Goal: Task Accomplishment & Management: Use online tool/utility

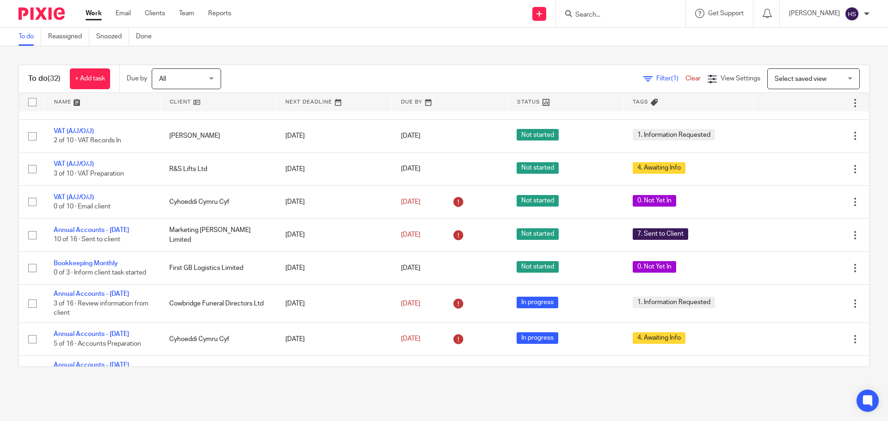
scroll to position [370, 0]
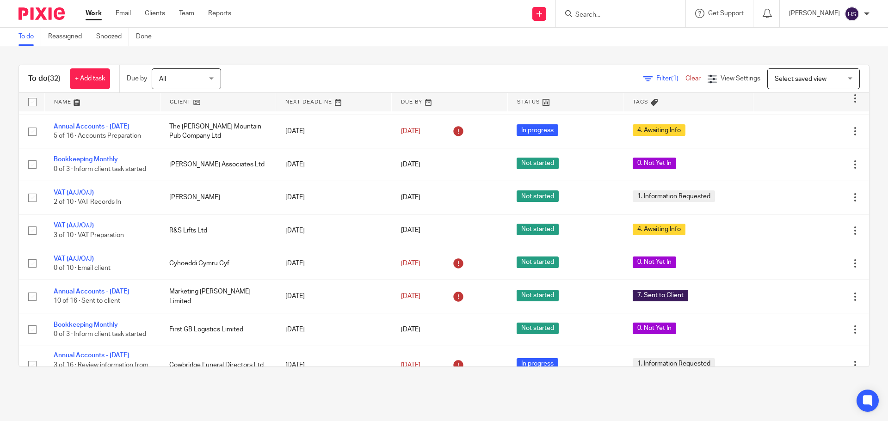
click at [590, 10] on form at bounding box center [624, 14] width 99 height 12
click at [589, 13] on input "Search" at bounding box center [616, 15] width 83 height 8
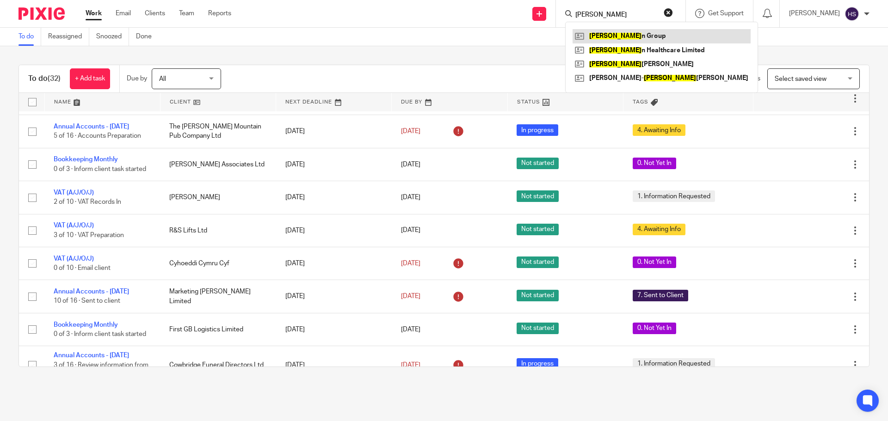
type input "taria"
click at [626, 41] on link at bounding box center [662, 36] width 178 height 14
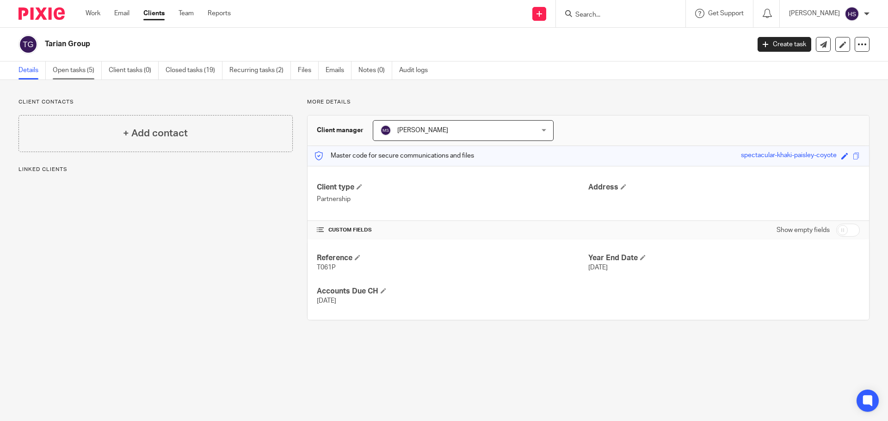
click at [54, 69] on link "Open tasks (5)" at bounding box center [77, 71] width 49 height 18
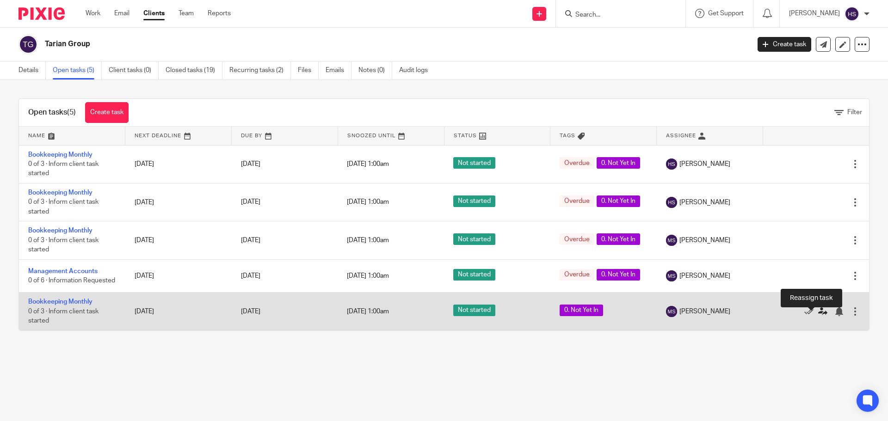
click at [818, 316] on icon at bounding box center [822, 311] width 9 height 9
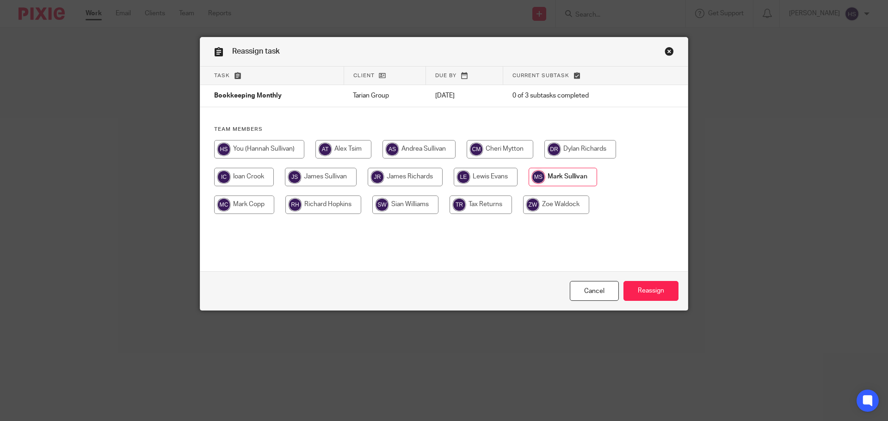
click at [262, 151] on input "radio" at bounding box center [259, 149] width 90 height 19
radio input "true"
click at [654, 287] on input "Reassign" at bounding box center [651, 291] width 55 height 20
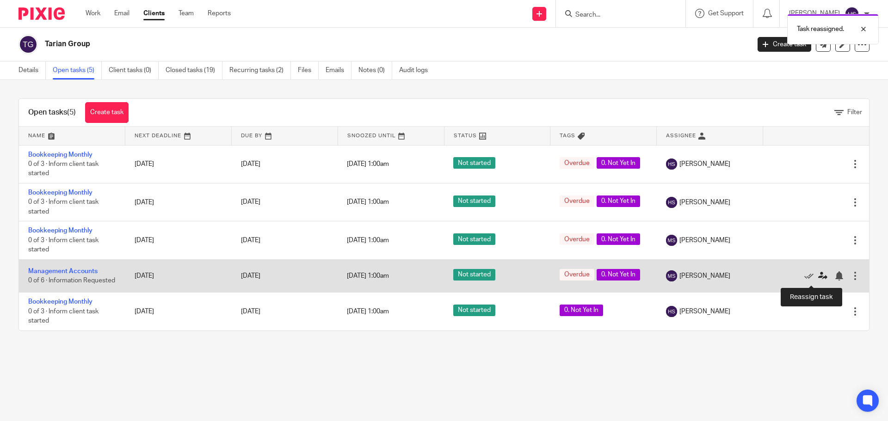
click at [818, 280] on icon at bounding box center [822, 276] width 9 height 9
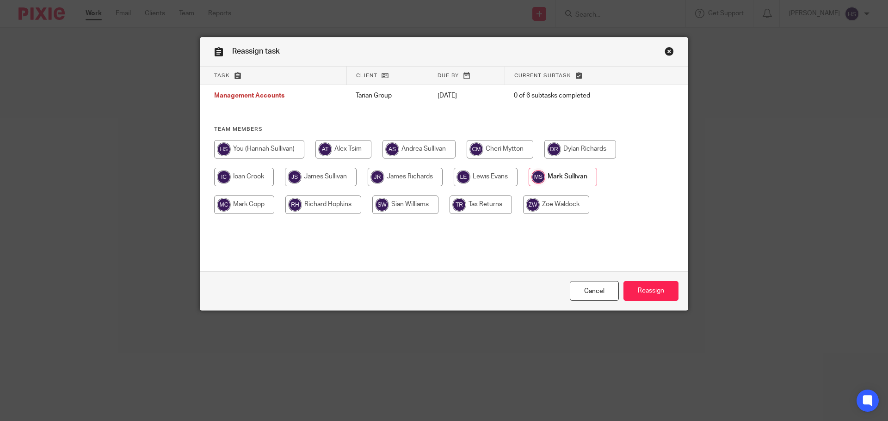
click at [248, 146] on input "radio" at bounding box center [259, 149] width 90 height 19
radio input "true"
click at [650, 292] on input "Reassign" at bounding box center [651, 291] width 55 height 20
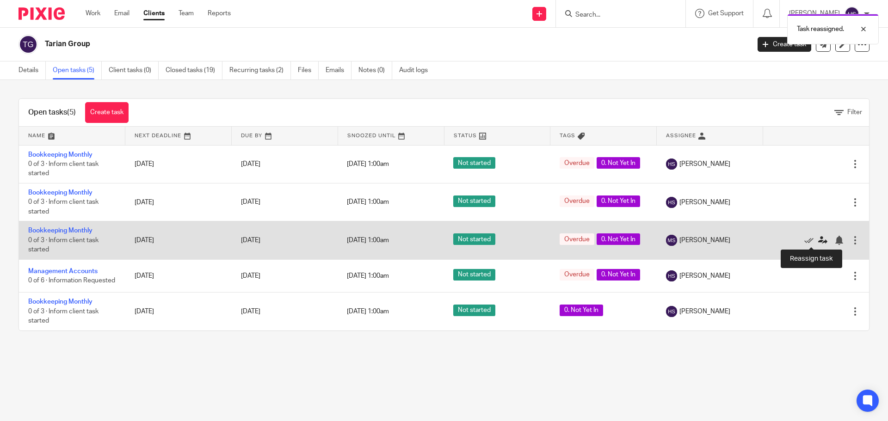
click at [818, 241] on icon at bounding box center [822, 240] width 9 height 9
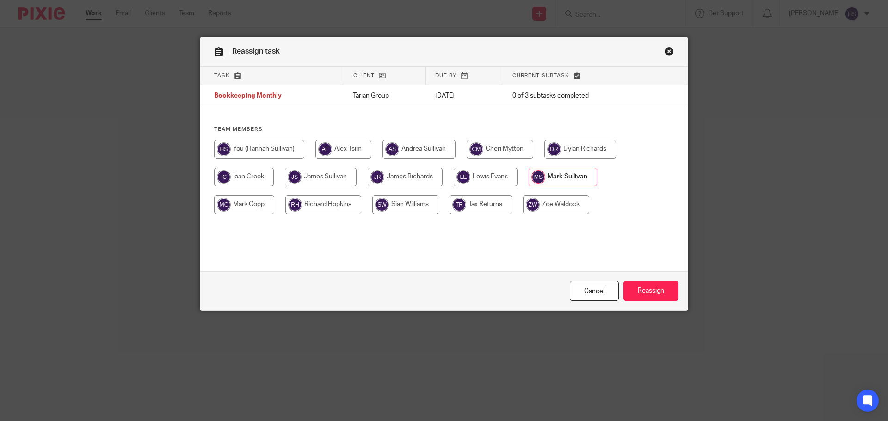
click at [254, 147] on input "radio" at bounding box center [259, 149] width 90 height 19
radio input "true"
click at [655, 291] on input "Reassign" at bounding box center [651, 291] width 55 height 20
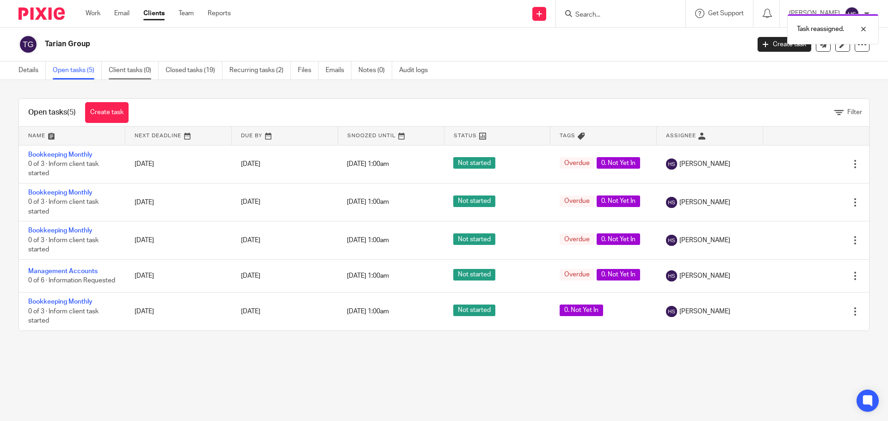
click at [128, 71] on link "Client tasks (0)" at bounding box center [134, 71] width 50 height 18
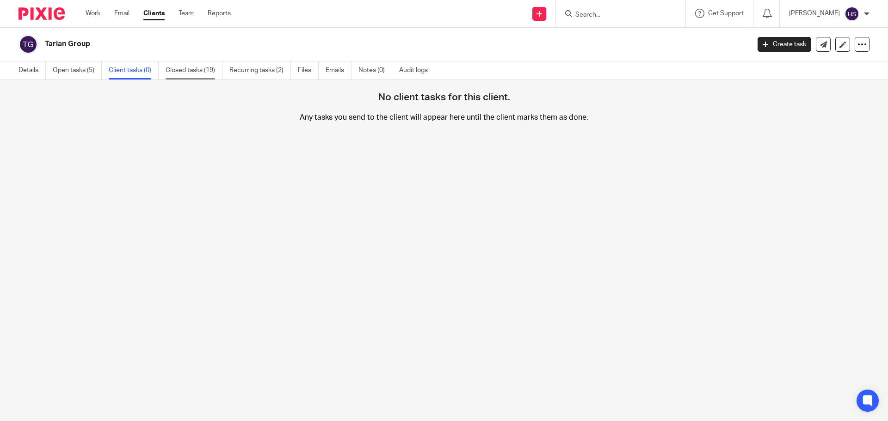
drag, startPoint x: 0, startPoint y: 0, endPoint x: 198, endPoint y: 75, distance: 211.3
click at [198, 75] on link "Closed tasks (19)" at bounding box center [194, 71] width 57 height 18
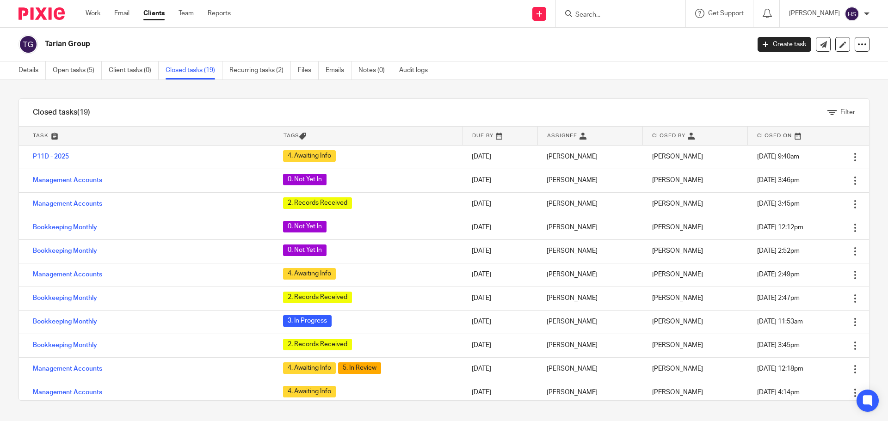
click at [242, 76] on link "Recurring tasks (2)" at bounding box center [260, 71] width 62 height 18
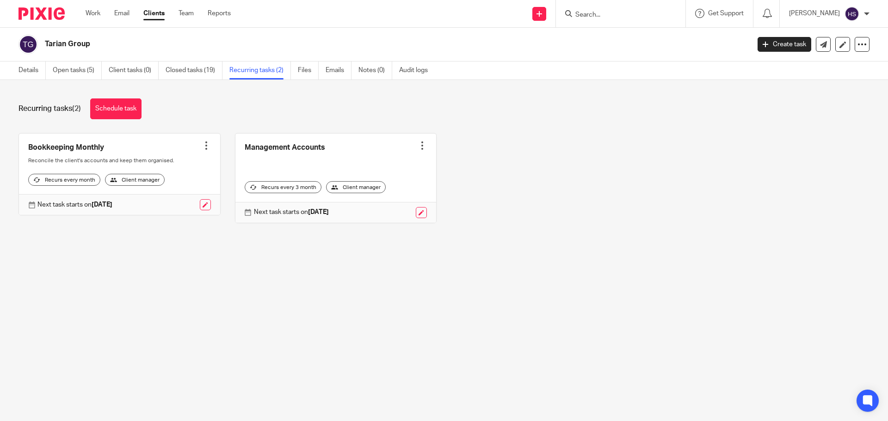
click at [135, 186] on div "Client manager" at bounding box center [135, 180] width 60 height 12
click at [209, 215] on div "Next task starts on [DATE]" at bounding box center [119, 204] width 201 height 21
click at [202, 211] on link at bounding box center [205, 204] width 11 height 11
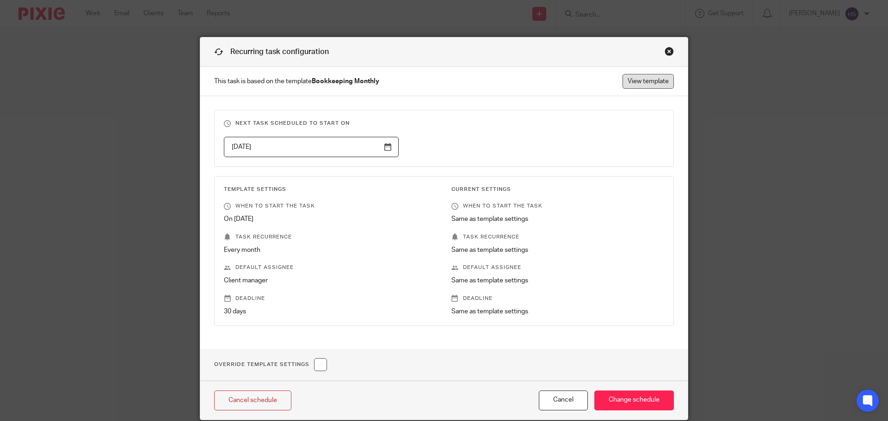
click at [642, 87] on link "View template" at bounding box center [648, 81] width 51 height 15
click at [653, 86] on link "View template" at bounding box center [648, 81] width 51 height 15
click at [665, 54] on div "Close this dialog window" at bounding box center [669, 51] width 9 height 9
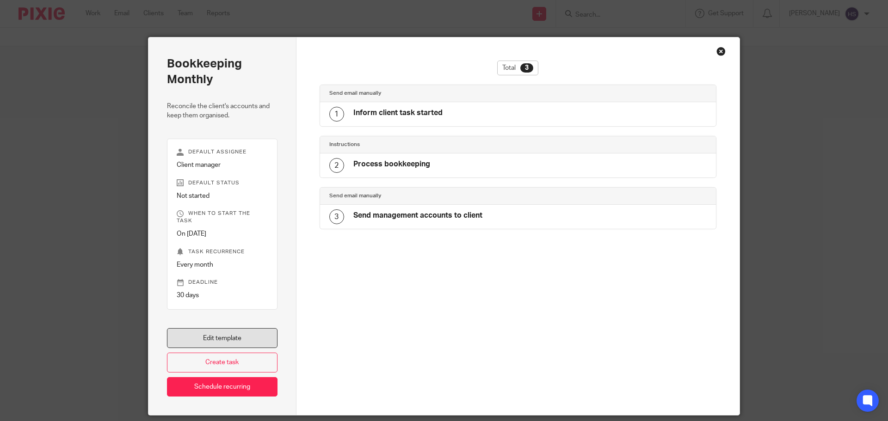
click at [220, 335] on link "Edit template" at bounding box center [222, 338] width 111 height 20
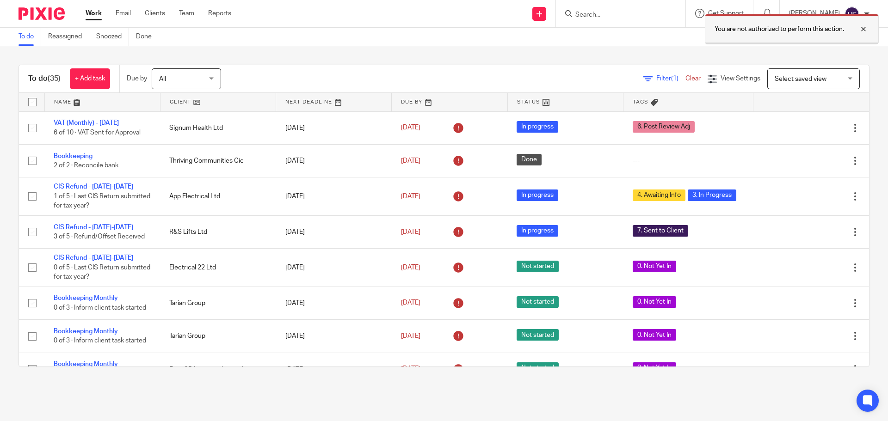
click at [866, 27] on div at bounding box center [856, 29] width 25 height 11
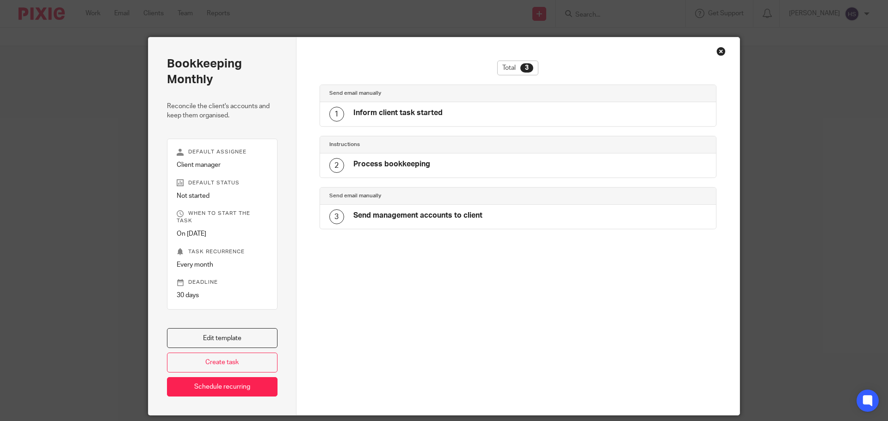
click at [219, 159] on fieldset "Default assignee Client manager" at bounding box center [222, 159] width 91 height 21
click at [214, 159] on fieldset "Default assignee Client manager" at bounding box center [222, 159] width 91 height 21
click at [211, 160] on fieldset "Default assignee Client manager" at bounding box center [222, 159] width 91 height 21
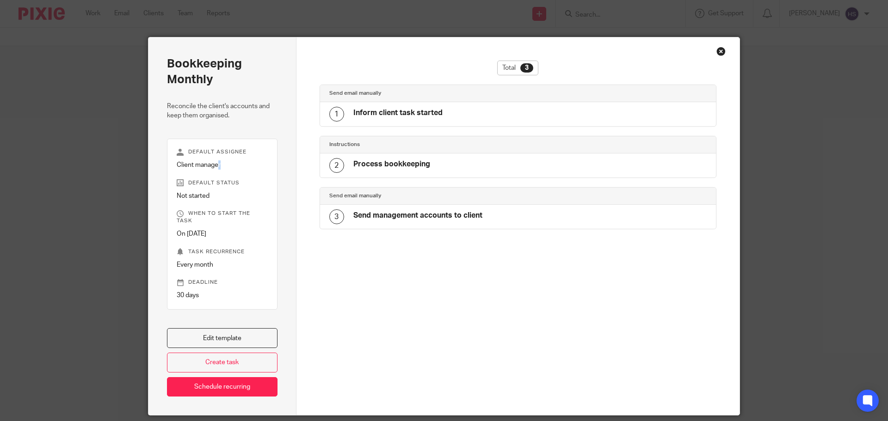
click at [211, 160] on fieldset "Default assignee Client manager" at bounding box center [222, 159] width 91 height 21
click at [442, 303] on div "Total 3 Send email manually 1 Inform client task started Instructions 2 Process…" at bounding box center [518, 194] width 397 height 267
click at [717, 50] on div "Close this dialog window" at bounding box center [721, 51] width 9 height 9
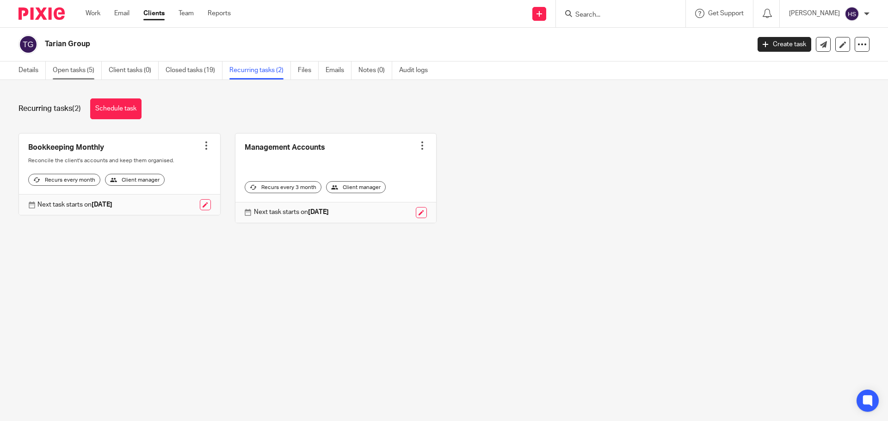
click at [83, 72] on link "Open tasks (5)" at bounding box center [77, 71] width 49 height 18
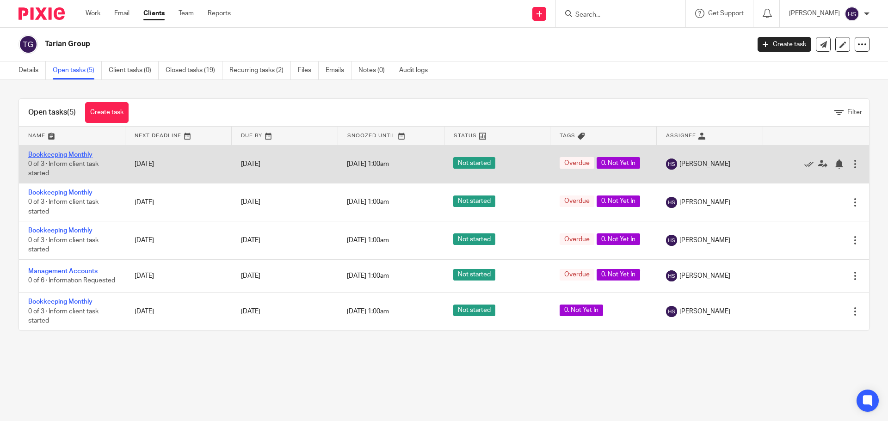
click at [83, 154] on link "Bookkeeping Monthly" at bounding box center [60, 155] width 64 height 6
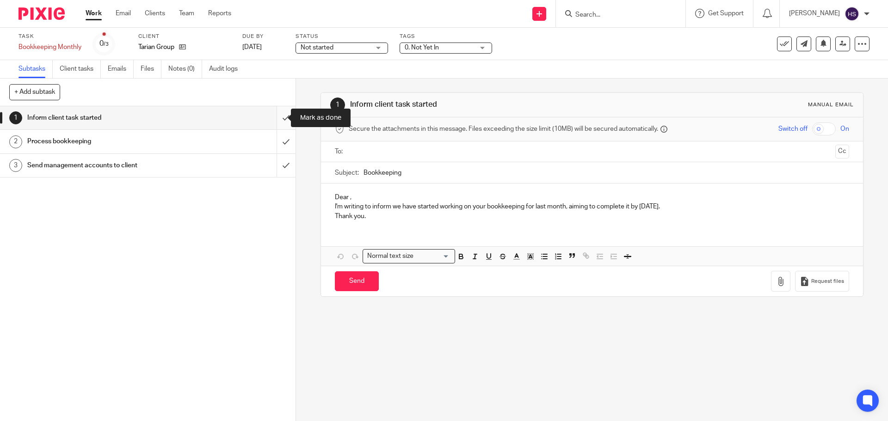
click at [273, 115] on input "submit" at bounding box center [148, 117] width 296 height 23
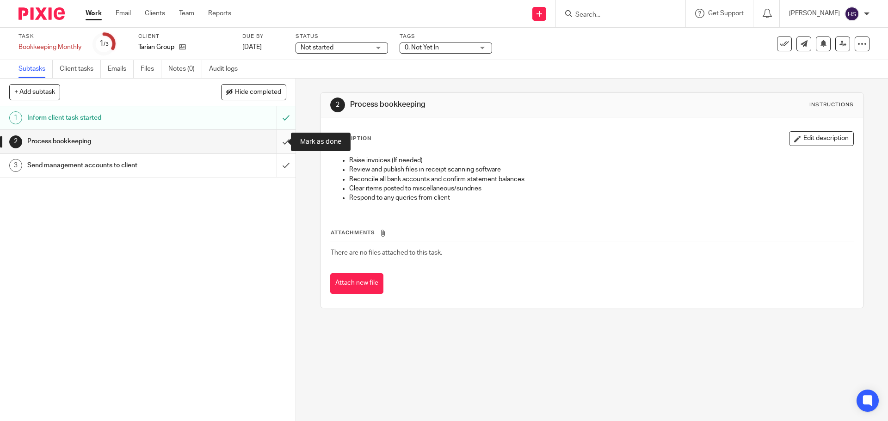
click at [276, 136] on input "submit" at bounding box center [148, 141] width 296 height 23
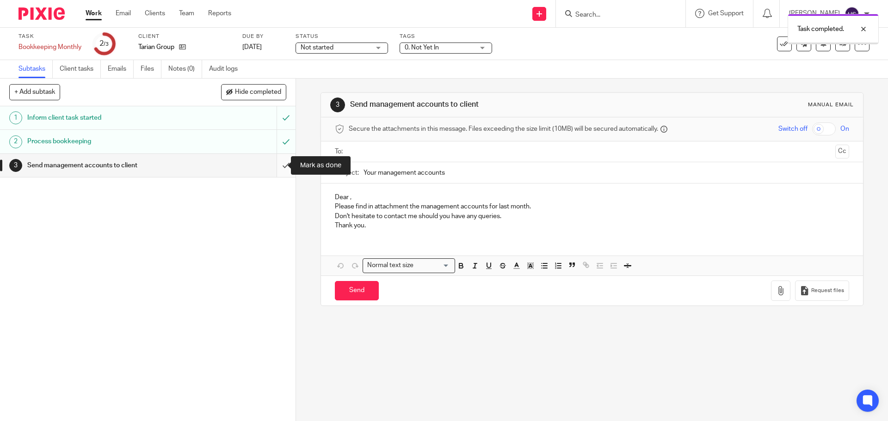
click at [275, 166] on input "submit" at bounding box center [148, 165] width 296 height 23
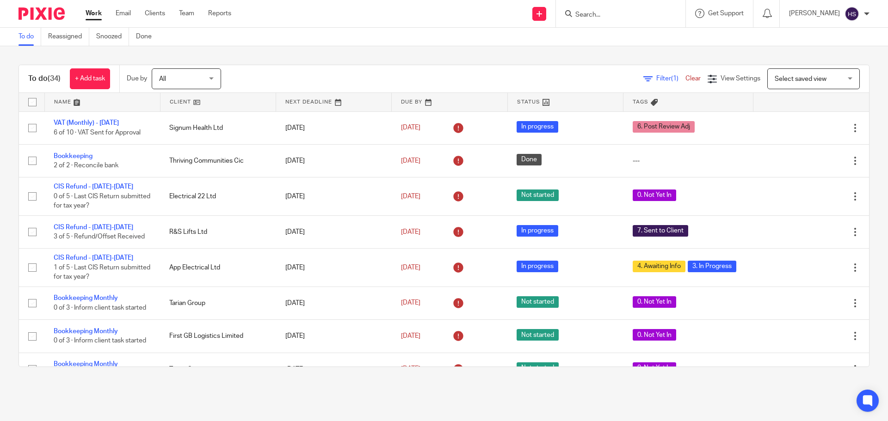
click at [608, 15] on input "Search" at bounding box center [616, 15] width 83 height 8
type input "tarian"
click at [626, 36] on link at bounding box center [630, 36] width 115 height 14
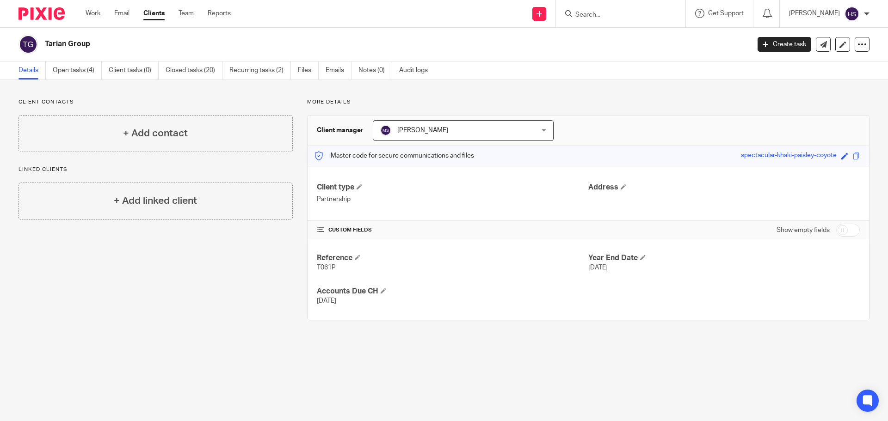
click at [83, 80] on div "Details Open tasks (4) Client tasks (0) Closed tasks (20) Recurring tasks (2) F…" at bounding box center [444, 71] width 888 height 19
click at [84, 75] on link "Open tasks (4)" at bounding box center [77, 71] width 49 height 18
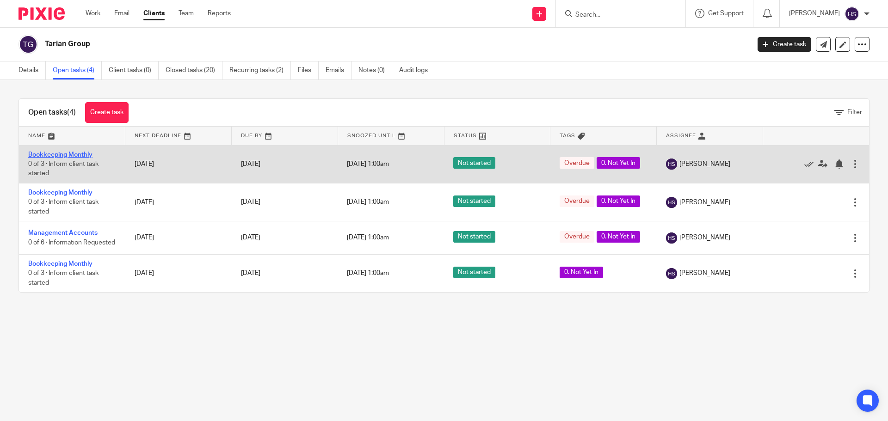
click at [52, 155] on link "Bookkeeping Monthly" at bounding box center [60, 155] width 64 height 6
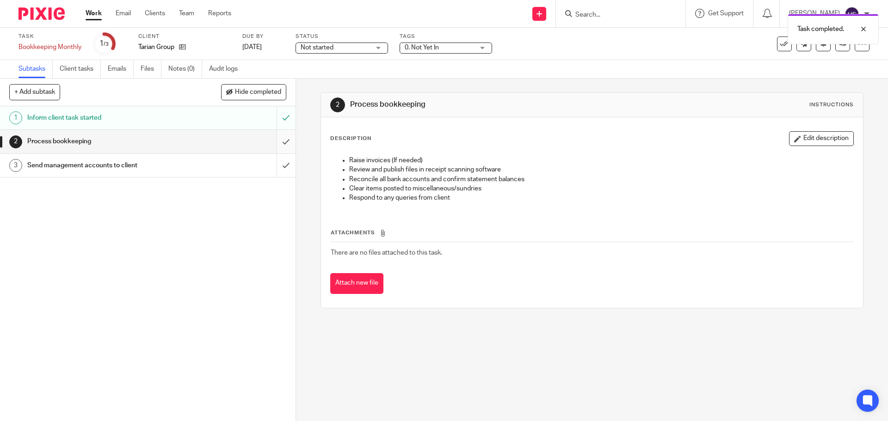
click at [275, 144] on input "submit" at bounding box center [148, 141] width 296 height 23
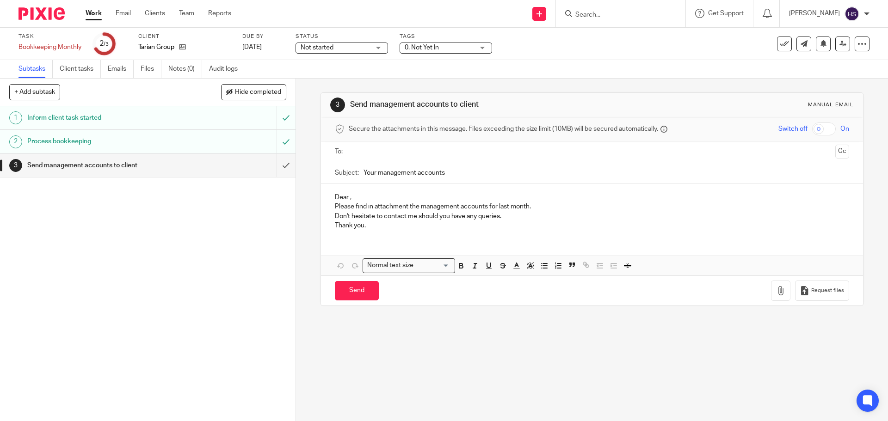
click at [279, 166] on input "submit" at bounding box center [148, 165] width 296 height 23
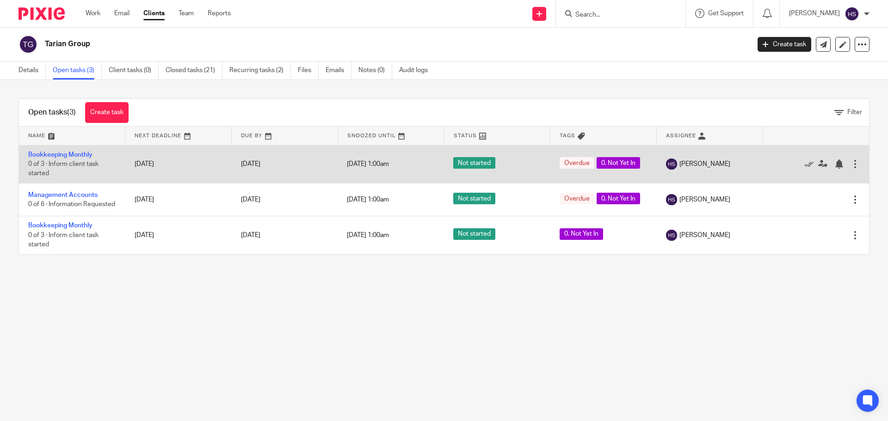
drag, startPoint x: 63, startPoint y: 158, endPoint x: 40, endPoint y: 160, distance: 23.7
click at [40, 160] on td "Bookkeeping Monthly 0 of 3 · Inform client task started" at bounding box center [72, 164] width 106 height 38
click at [47, 156] on link "Bookkeeping Monthly" at bounding box center [60, 155] width 64 height 6
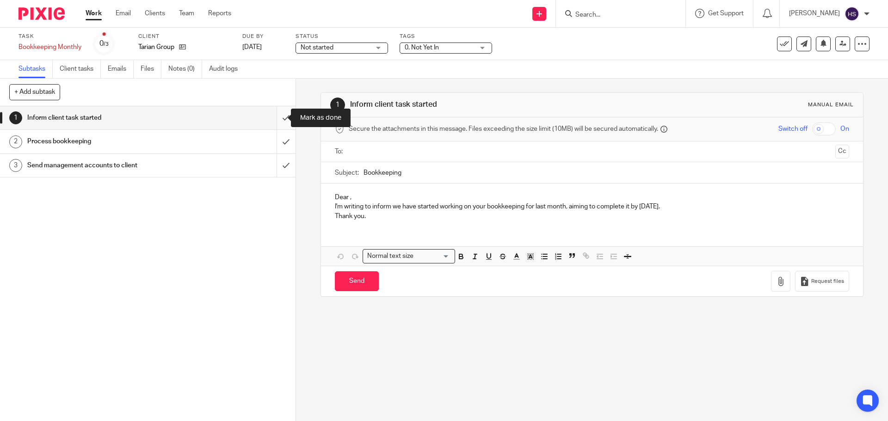
click at [279, 116] on input "submit" at bounding box center [148, 117] width 296 height 23
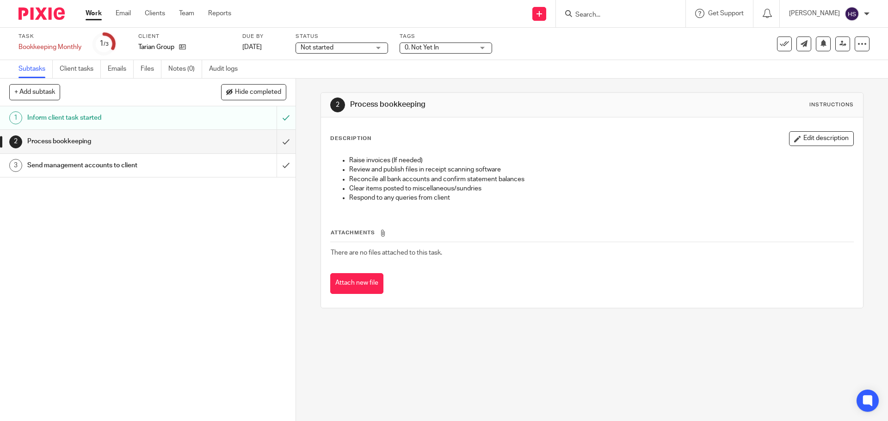
click at [277, 142] on input "submit" at bounding box center [148, 141] width 296 height 23
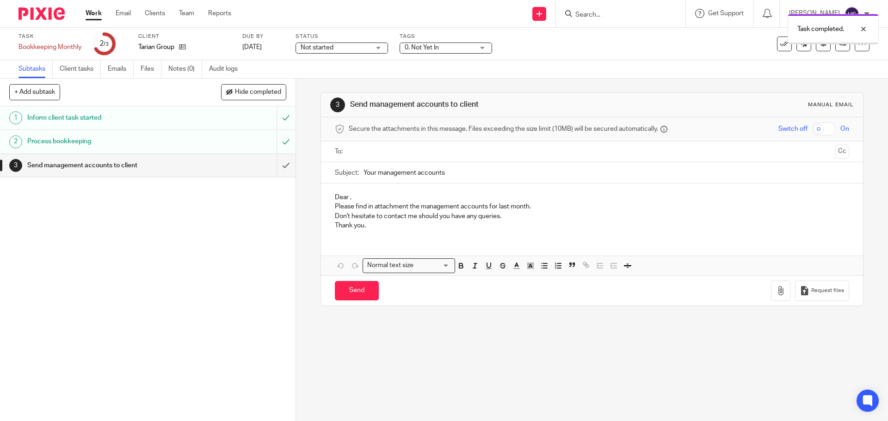
click at [275, 167] on input "submit" at bounding box center [148, 165] width 296 height 23
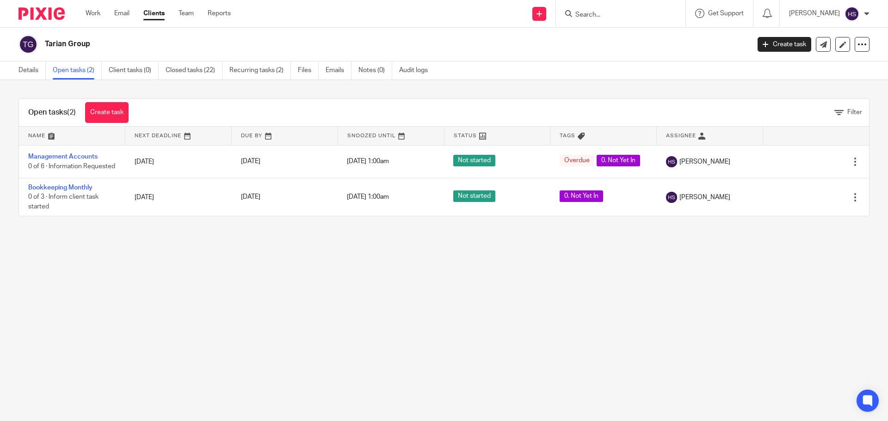
click at [32, 21] on div at bounding box center [38, 13] width 76 height 27
click at [35, 17] on img at bounding box center [42, 13] width 46 height 12
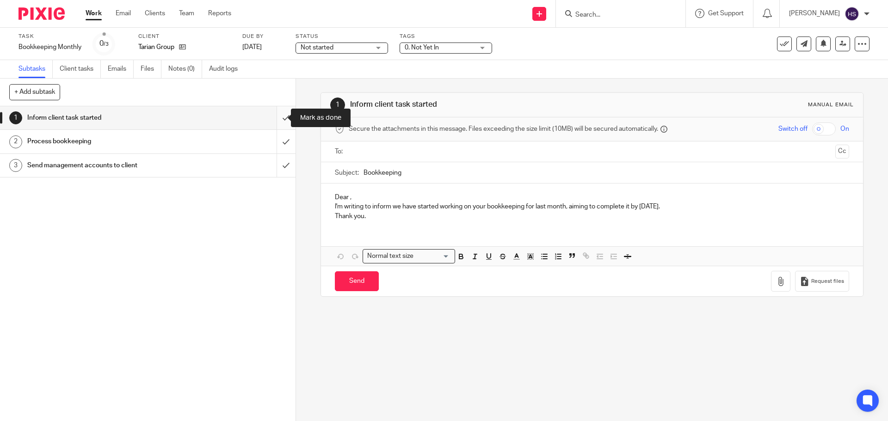
click at [275, 112] on input "submit" at bounding box center [148, 117] width 296 height 23
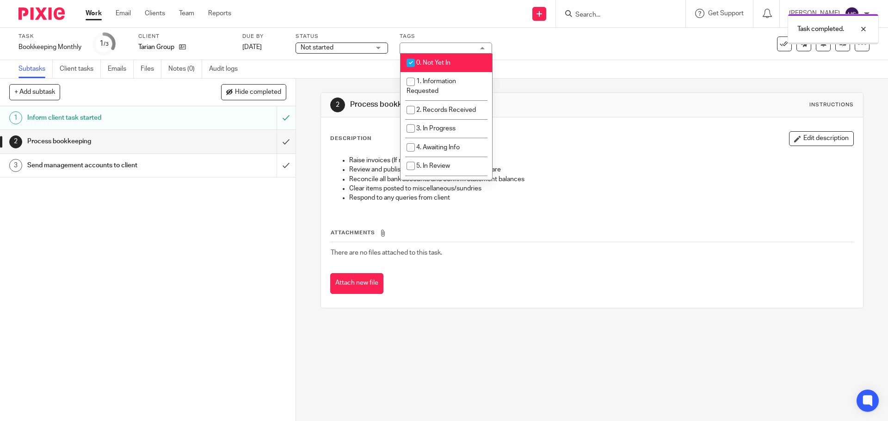
drag, startPoint x: 441, startPoint y: 65, endPoint x: 438, endPoint y: 73, distance: 7.9
click at [441, 65] on span "0. Not Yet In" at bounding box center [433, 63] width 34 height 6
checkbox input "false"
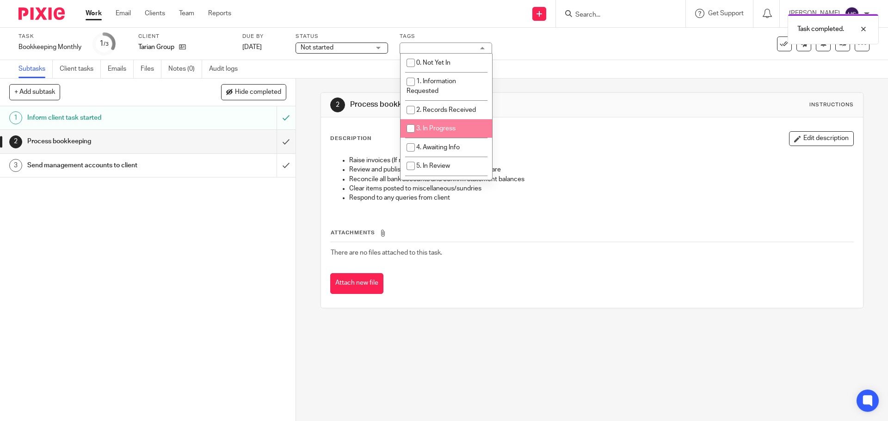
drag, startPoint x: 431, startPoint y: 131, endPoint x: 447, endPoint y: 123, distance: 17.6
click at [432, 130] on span "3. In Progress" at bounding box center [435, 128] width 39 height 6
checkbox input "true"
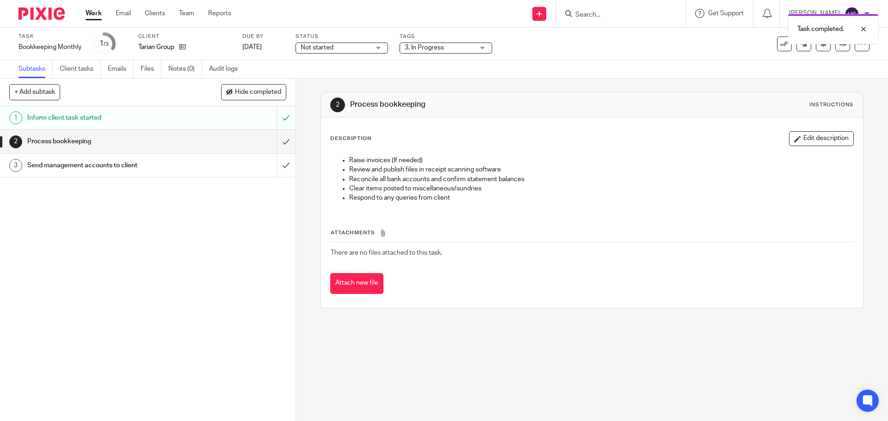
click at [573, 88] on div "2 Process bookkeeping Instructions Description Edit description Raise invoices …" at bounding box center [592, 201] width 543 height 244
click at [34, 12] on img at bounding box center [42, 13] width 46 height 12
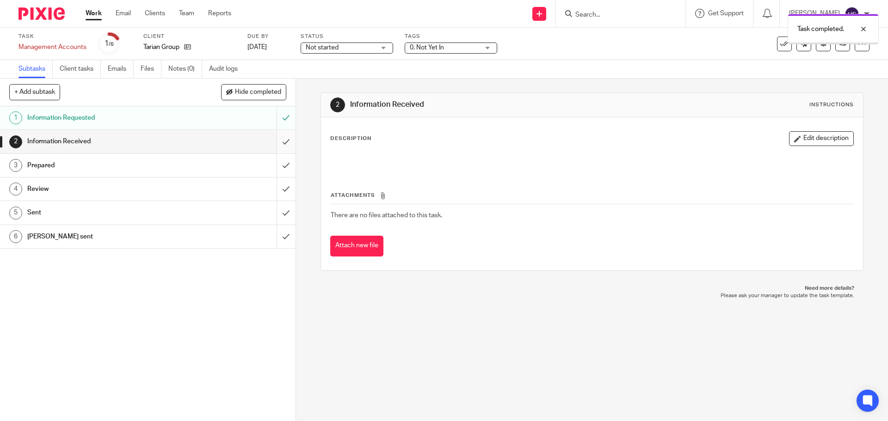
click at [277, 144] on input "submit" at bounding box center [148, 141] width 296 height 23
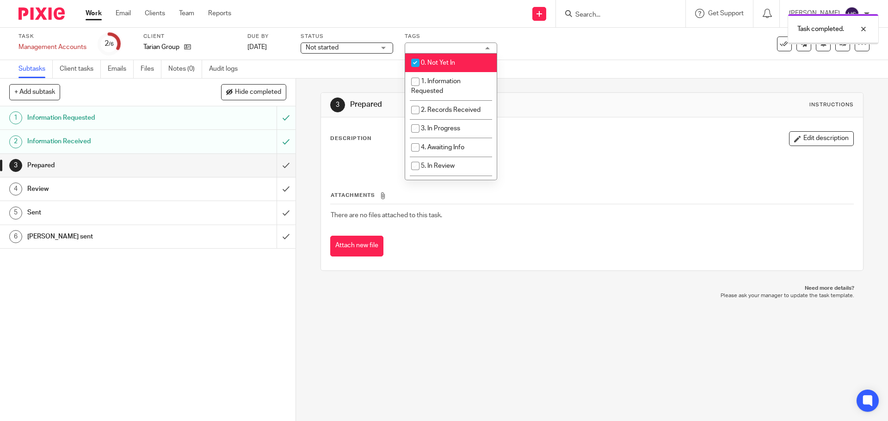
click at [455, 66] on li "0. Not Yet In" at bounding box center [451, 63] width 92 height 19
checkbox input "false"
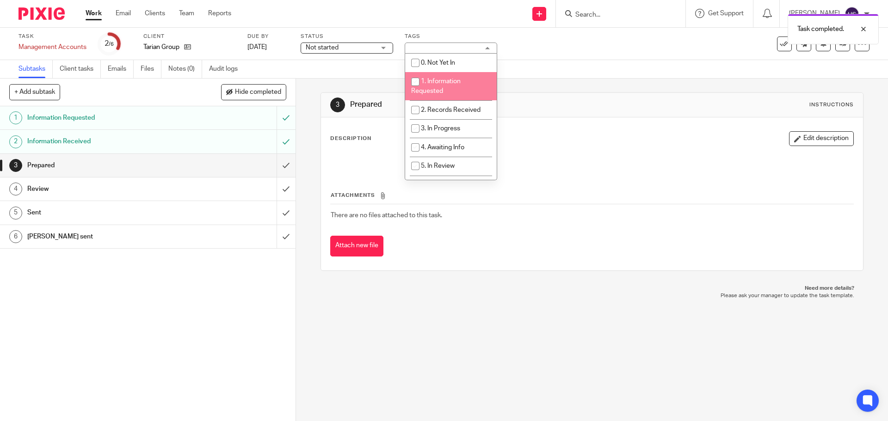
click at [451, 78] on li "1. Information Requested" at bounding box center [451, 86] width 92 height 28
checkbox input "true"
click at [534, 89] on div "3 Prepared Instructions Description Edit description Attachments There are no f…" at bounding box center [592, 182] width 543 height 206
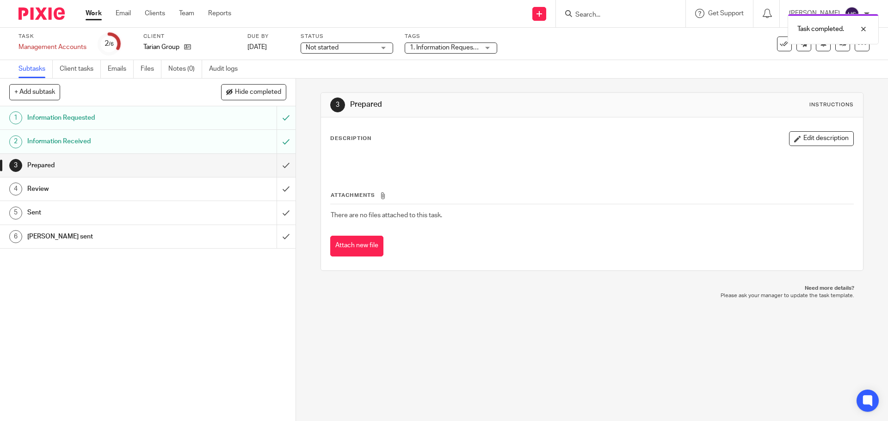
click at [40, 15] on img at bounding box center [42, 13] width 46 height 12
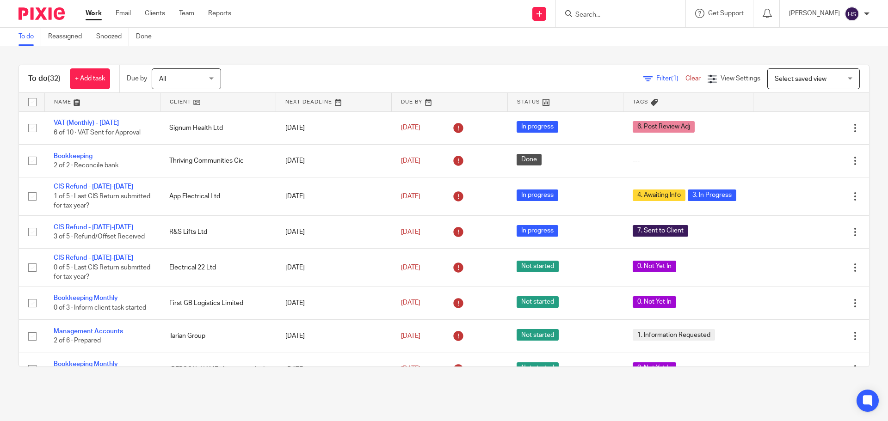
click at [53, 12] on img at bounding box center [42, 13] width 46 height 12
click at [333, 60] on div "To do (32) + Add task Due by All All Today Tomorrow This week Next week This mo…" at bounding box center [444, 216] width 888 height 340
